Goal: Information Seeking & Learning: Find specific fact

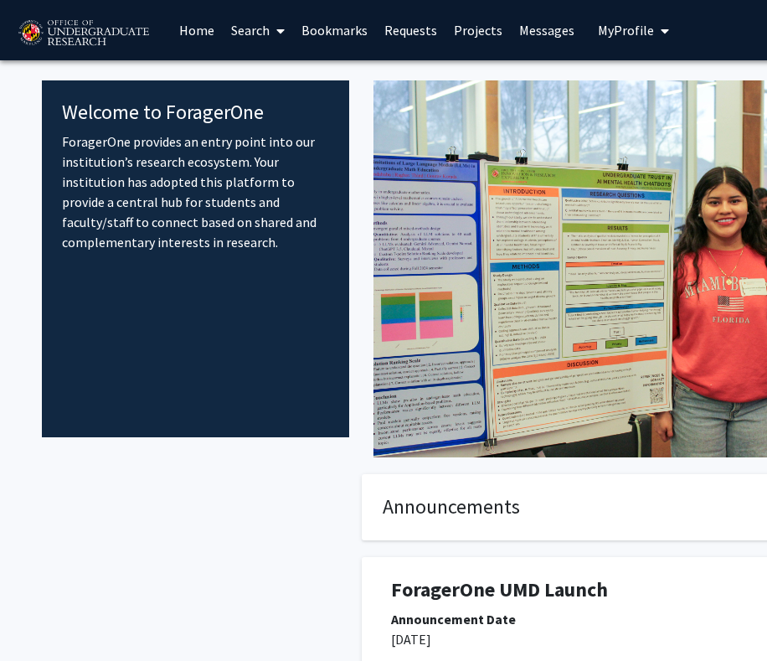
click at [250, 31] on link "Search" at bounding box center [258, 30] width 70 height 59
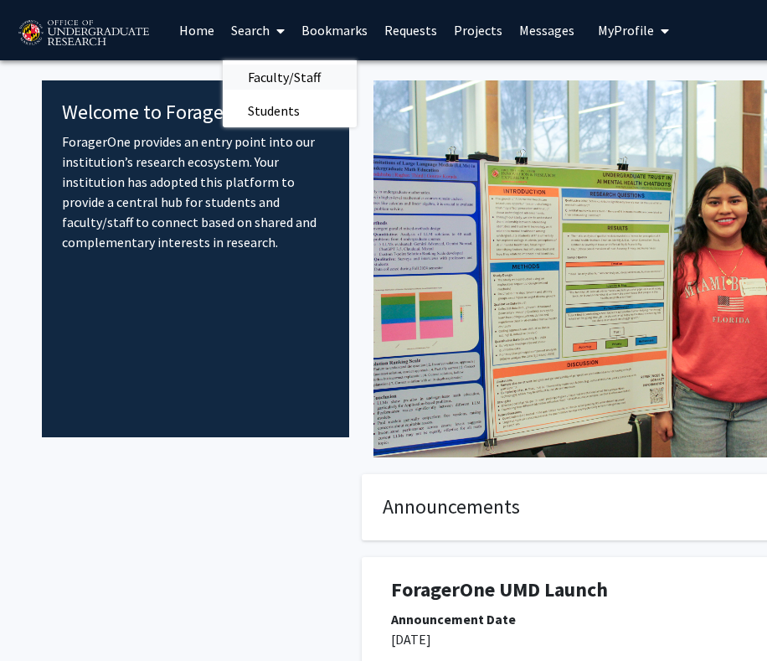
click at [255, 77] on span "Faculty/Staff" at bounding box center [284, 77] width 123 height 34
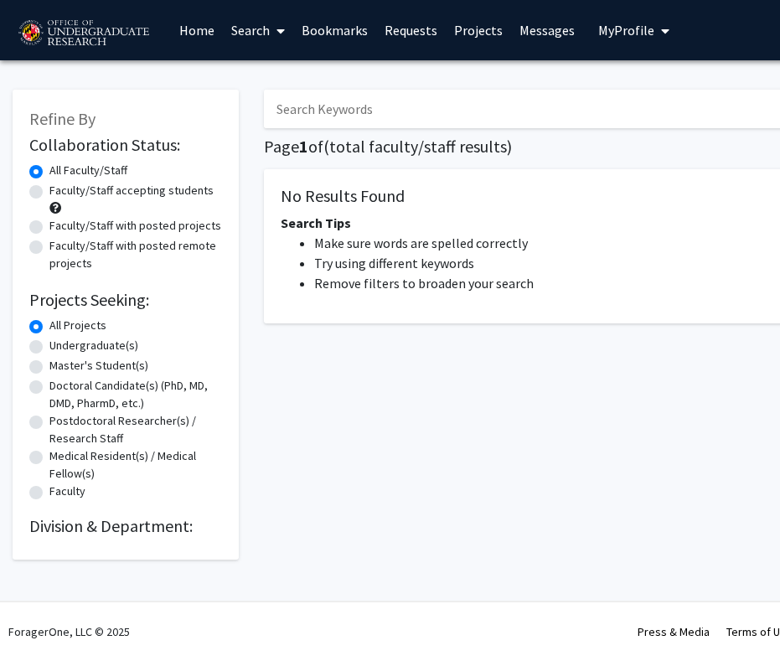
click at [358, 110] on input "Search Keywords" at bounding box center [593, 109] width 658 height 39
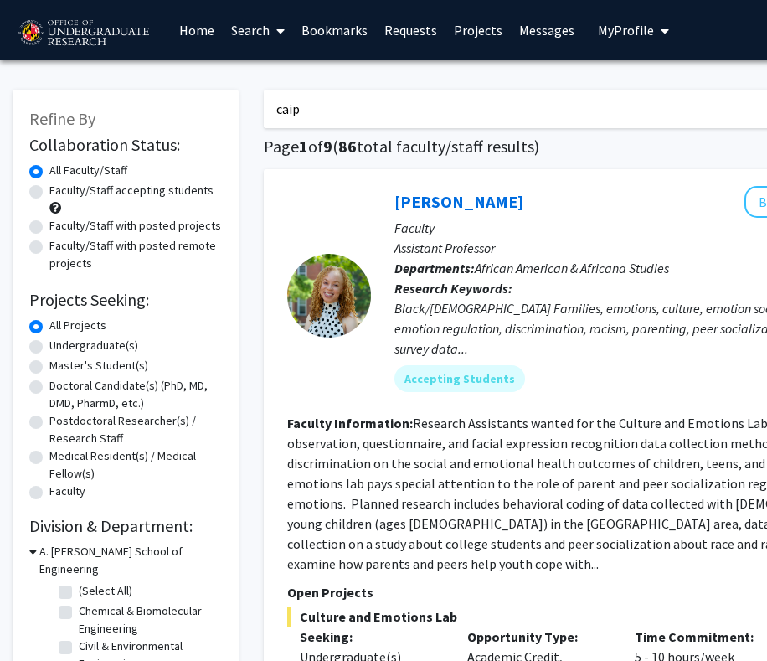
type input "caip"
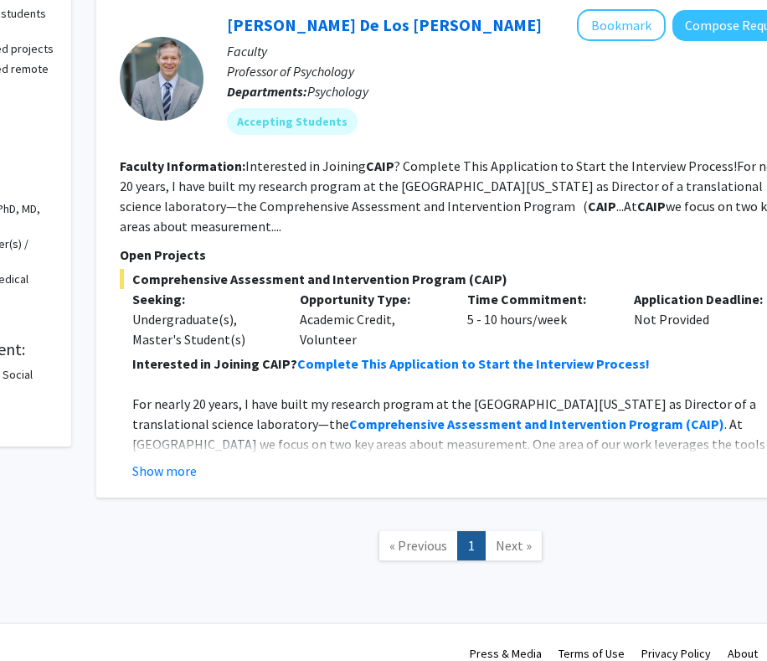
scroll to position [177, 238]
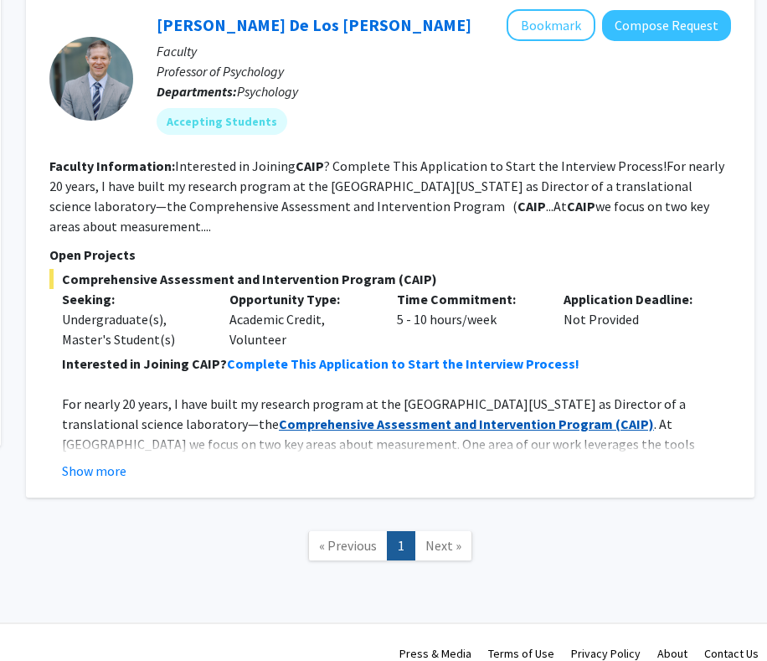
click at [451, 415] on strong "Comprehensive Assessment and Intervention Program" at bounding box center [446, 423] width 334 height 17
